Goal: Transaction & Acquisition: Download file/media

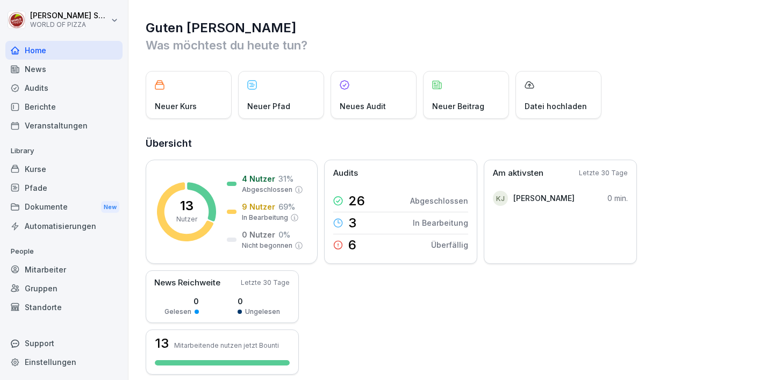
click at [40, 211] on div "Dokumente New" at bounding box center [63, 207] width 117 height 20
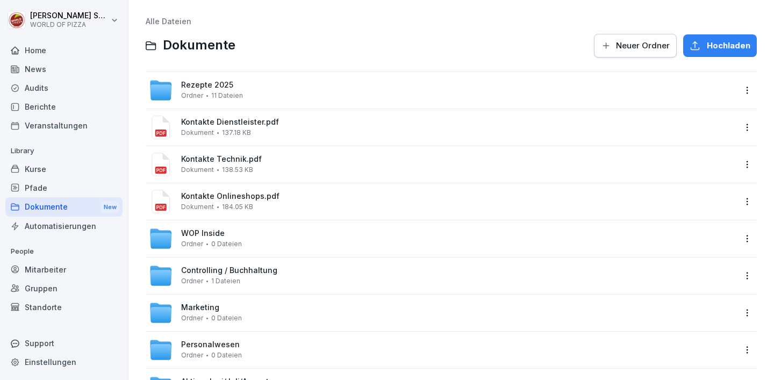
scroll to position [51, 0]
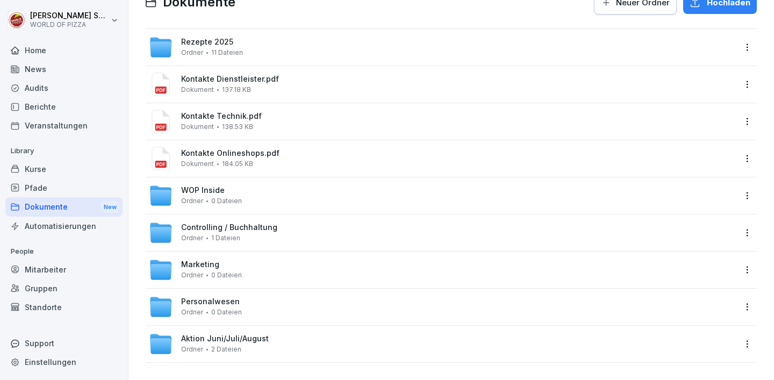
click at [211, 308] on span "0 Dateien" at bounding box center [226, 312] width 31 height 8
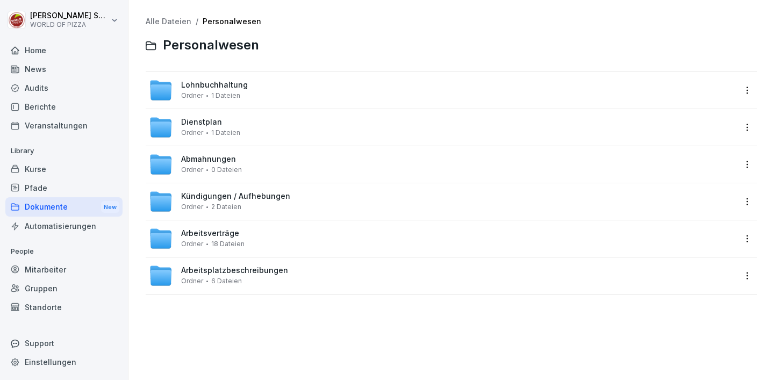
click at [210, 126] on span "Dienstplan" at bounding box center [201, 122] width 41 height 9
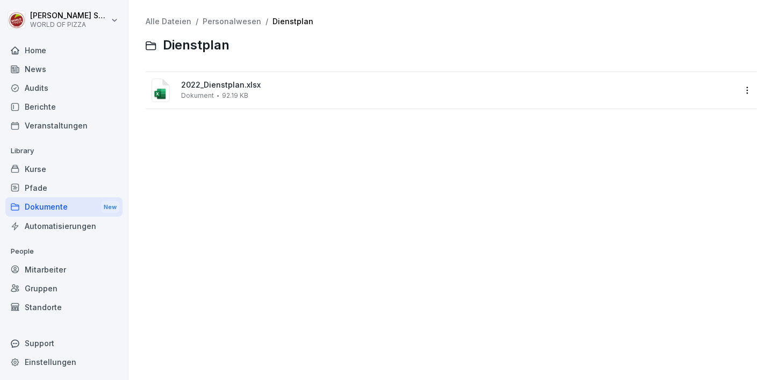
click at [181, 92] on span "Dokument" at bounding box center [197, 96] width 33 height 8
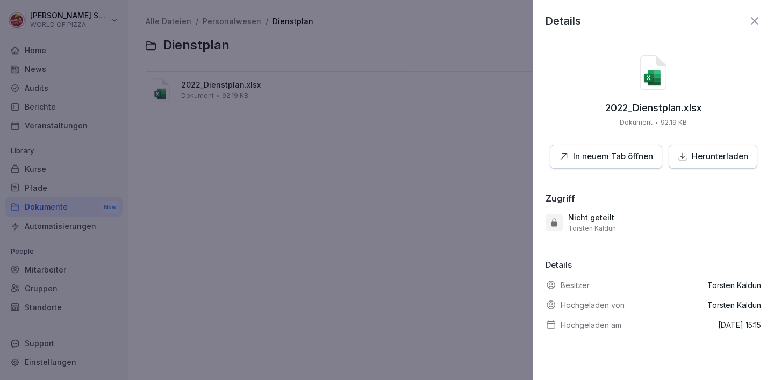
click at [694, 161] on p "Herunterladen" at bounding box center [719, 156] width 56 height 12
click at [703, 158] on p "Herunterladen" at bounding box center [719, 156] width 56 height 12
click at [750, 24] on icon at bounding box center [754, 21] width 13 height 13
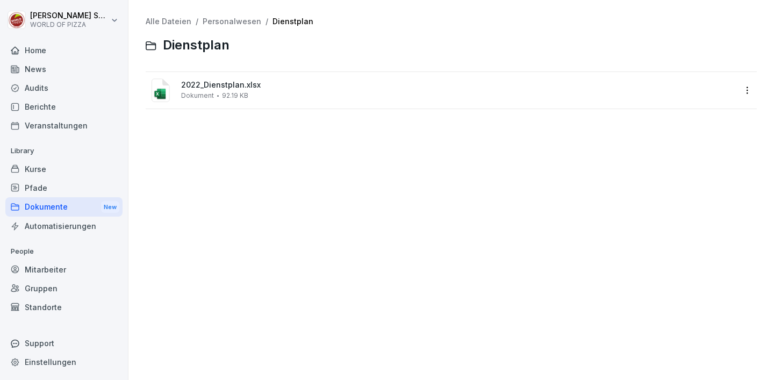
click at [57, 201] on div "Dokumente New" at bounding box center [63, 207] width 117 height 20
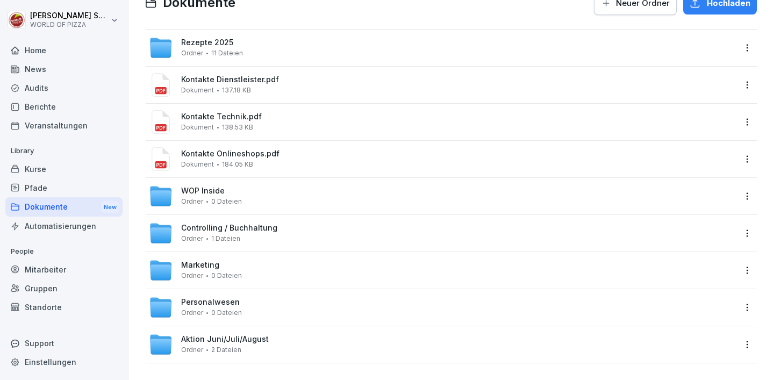
scroll to position [51, 0]
click at [197, 297] on span "Personalwesen" at bounding box center [210, 301] width 59 height 9
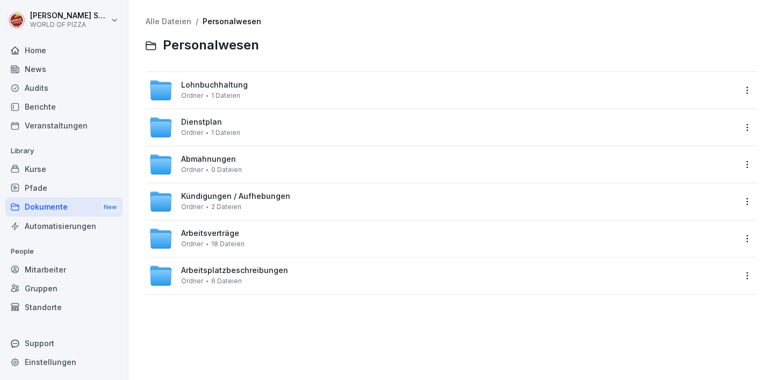
click at [205, 236] on span "Arbeitsverträge" at bounding box center [210, 233] width 58 height 9
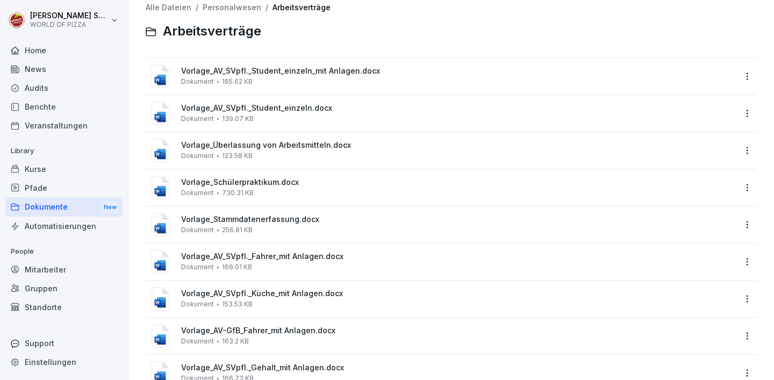
scroll to position [17, 0]
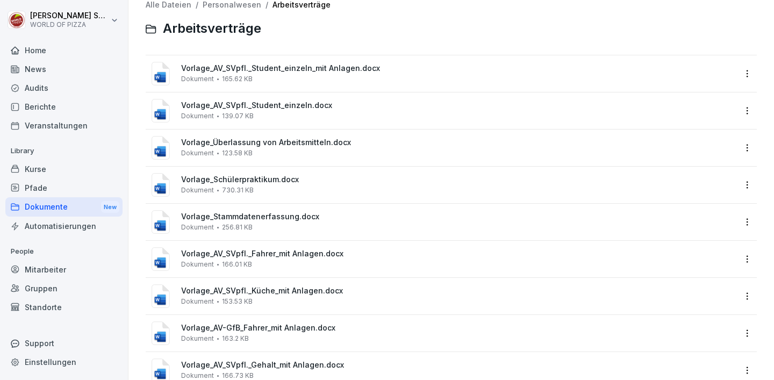
click at [234, 111] on div "Vorlage_AV_SVpfl._Student_einzeln.docx Dokument 139.07 KB" at bounding box center [458, 110] width 555 height 19
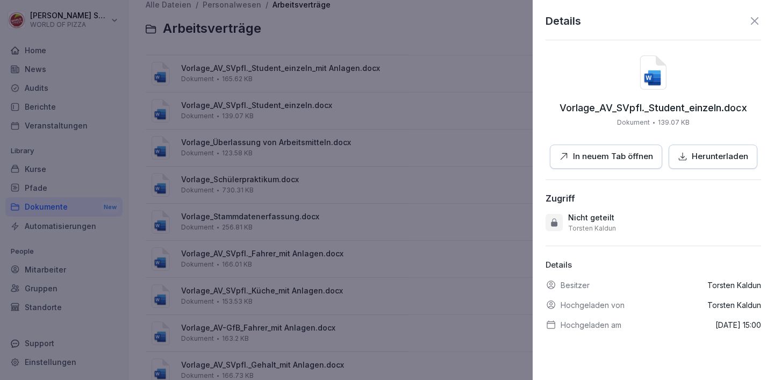
click at [691, 161] on p "Herunterladen" at bounding box center [719, 156] width 56 height 12
click at [712, 158] on p "Herunterladen" at bounding box center [719, 156] width 56 height 12
